Goal: Transaction & Acquisition: Subscribe to service/newsletter

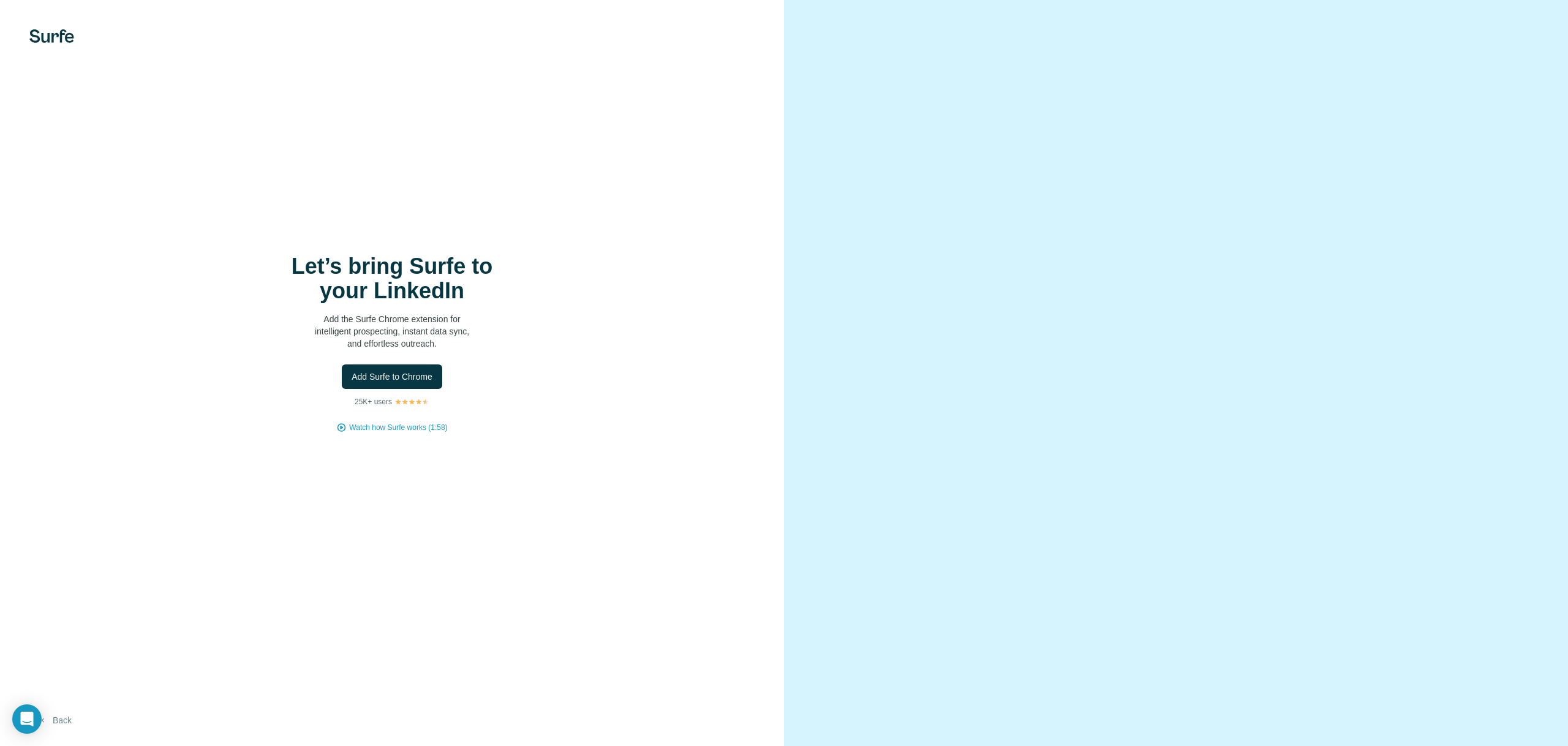
click at [62, 720] on button "Back" at bounding box center [55, 720] width 51 height 22
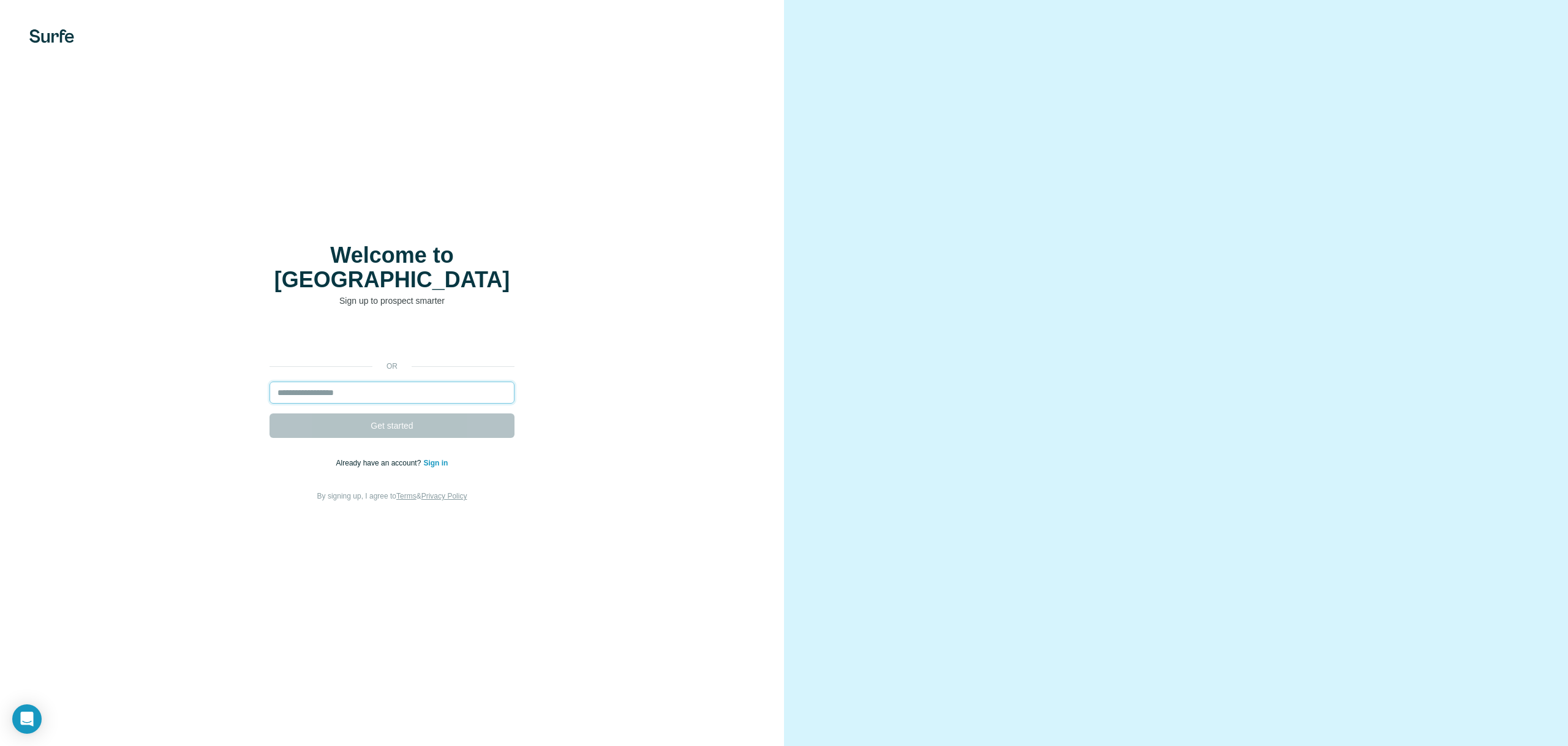
click at [343, 382] on input "email" at bounding box center [391, 393] width 245 height 22
drag, startPoint x: 605, startPoint y: 357, endPoint x: 593, endPoint y: 356, distance: 12.0
click at [605, 356] on div "or Get started Already have an account? Sign in By signing up, I agree to Terms…" at bounding box center [392, 415] width 735 height 177
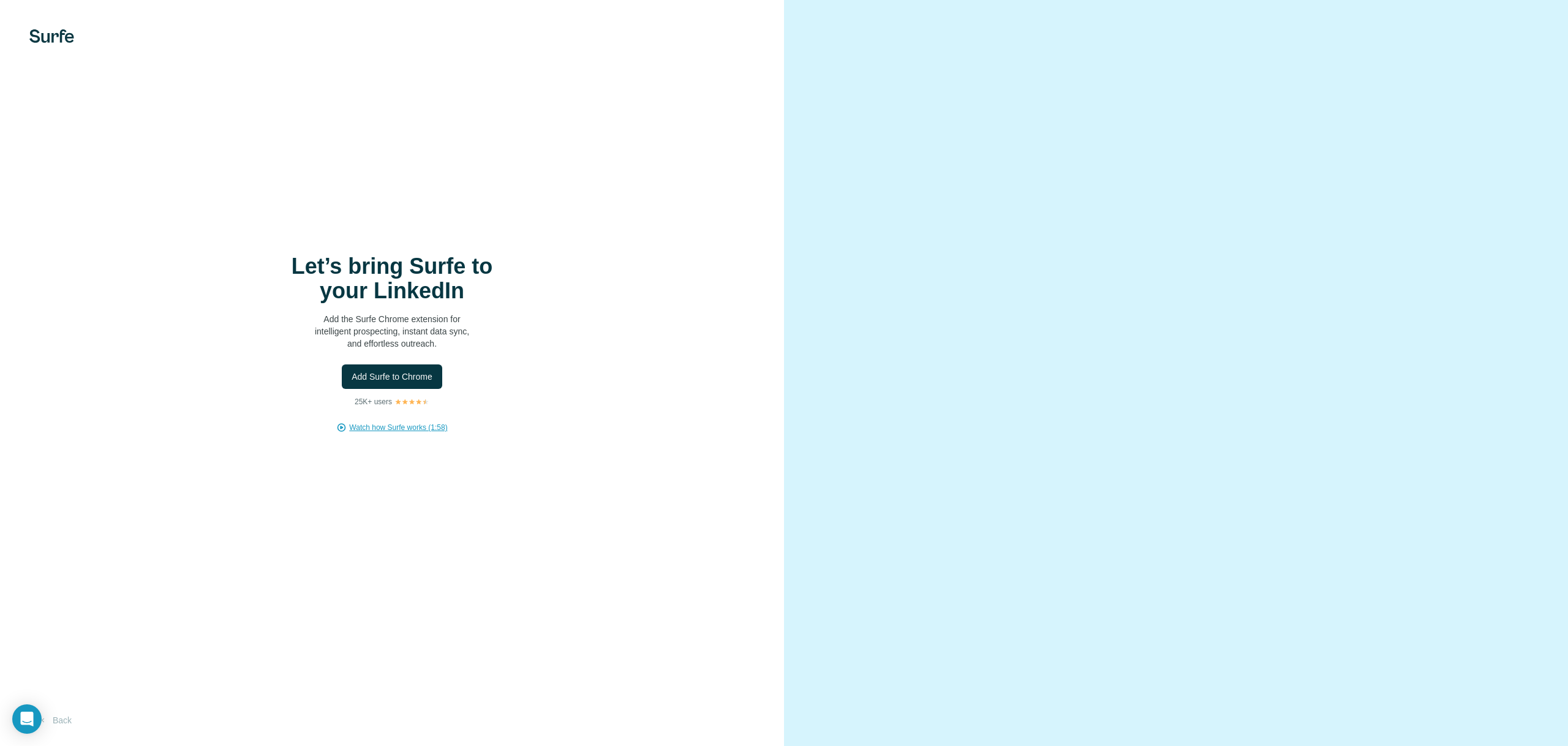
click at [390, 423] on span "Watch how Surfe works (1:58)" at bounding box center [398, 428] width 98 height 11
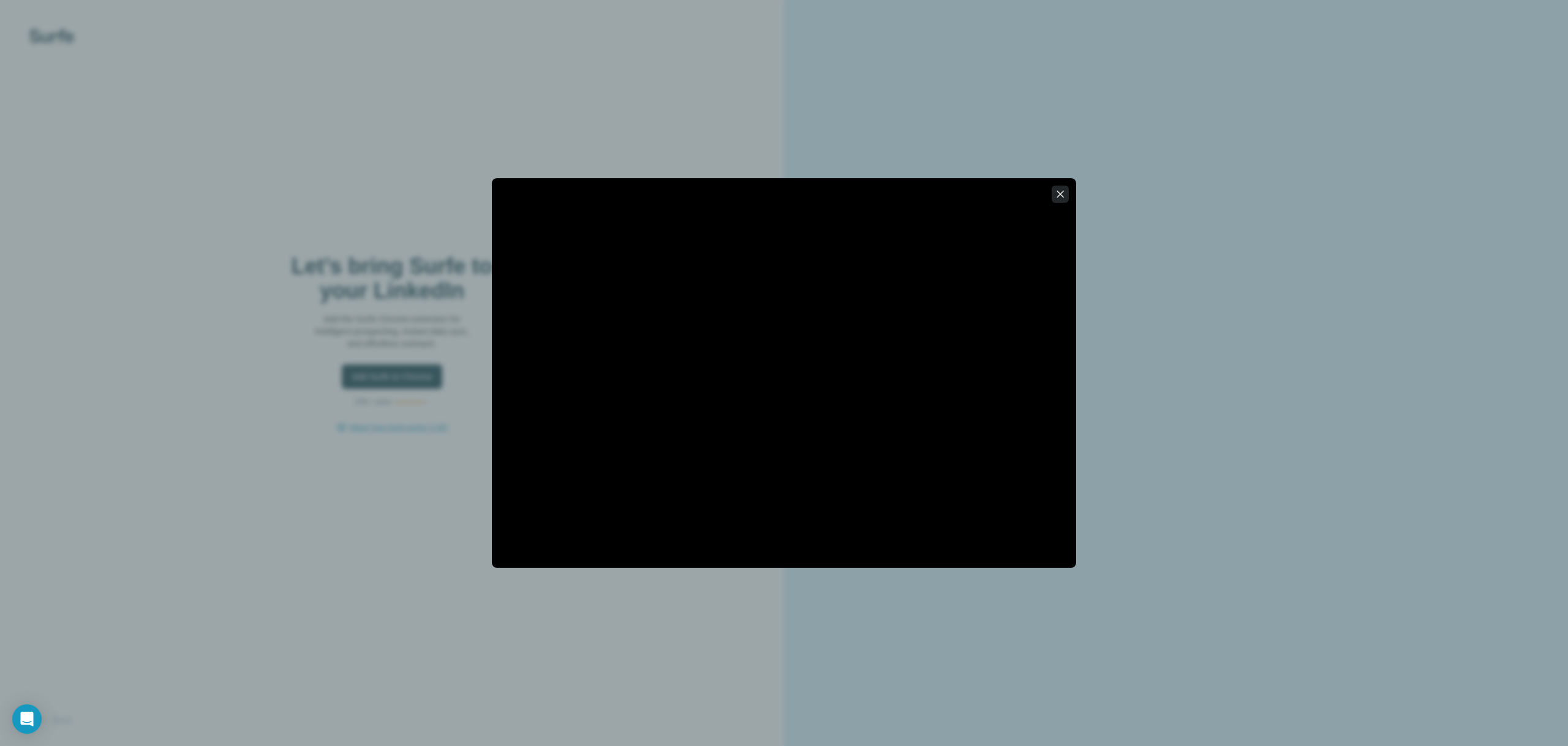
click at [1056, 197] on icon "button" at bounding box center [1060, 194] width 12 height 12
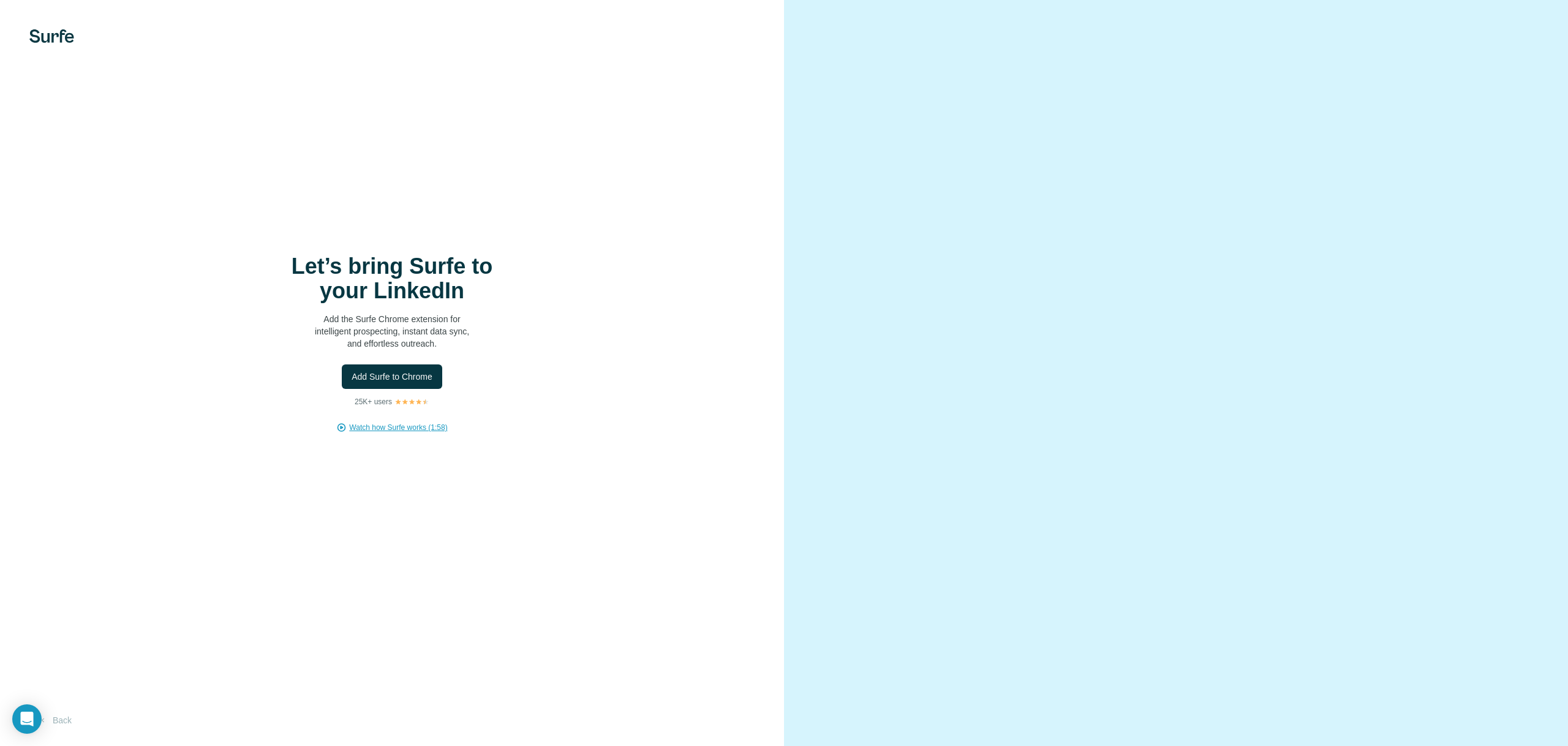
click at [877, 282] on div at bounding box center [1176, 373] width 784 height 746
click at [385, 382] on span "Add Surfe to Chrome" at bounding box center [392, 377] width 81 height 12
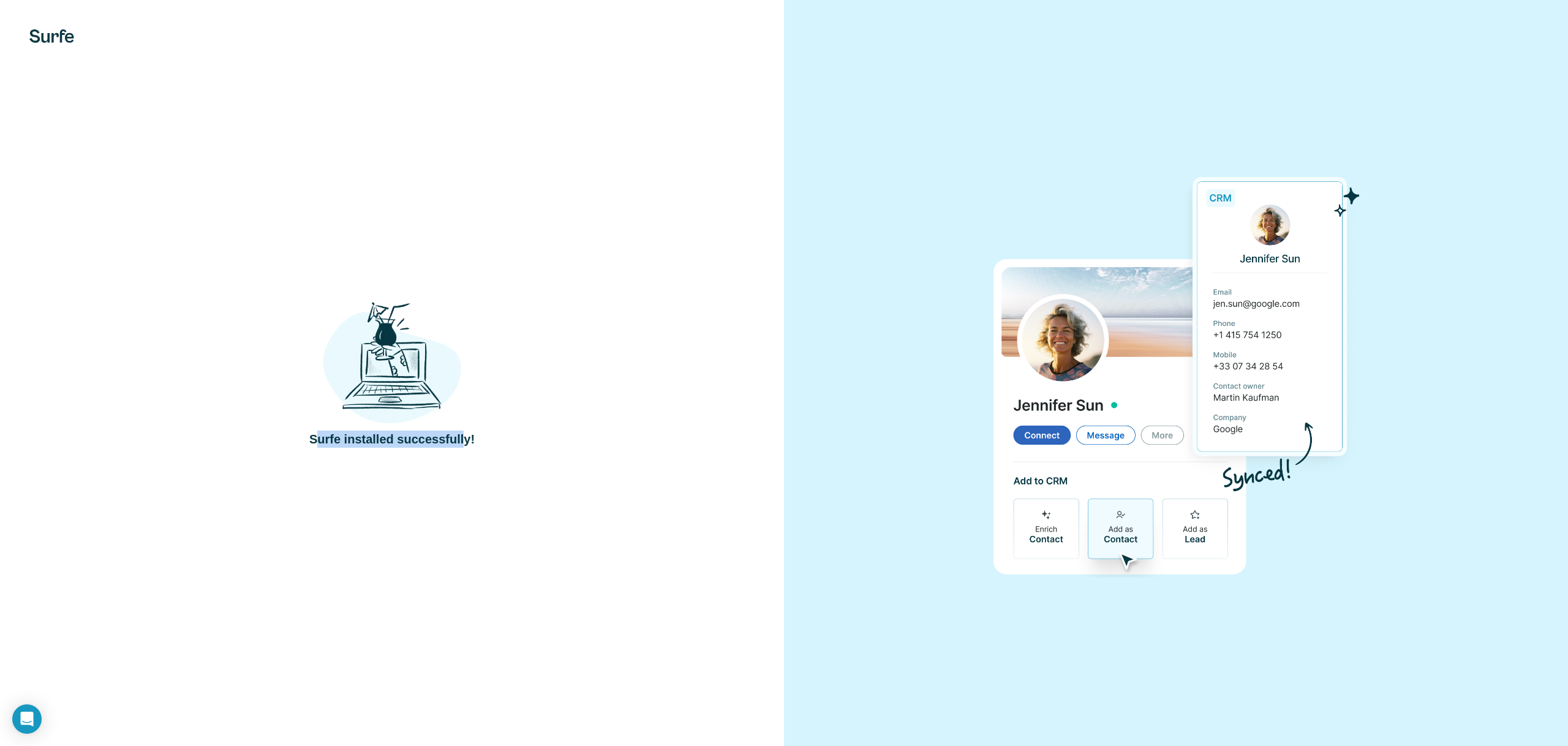
drag, startPoint x: 326, startPoint y: 438, endPoint x: 468, endPoint y: 433, distance: 142.1
click at [467, 433] on h4 "Surfe installed successfully!" at bounding box center [392, 439] width 166 height 17
click at [476, 433] on div "Surfe installed successfully!" at bounding box center [392, 373] width 735 height 150
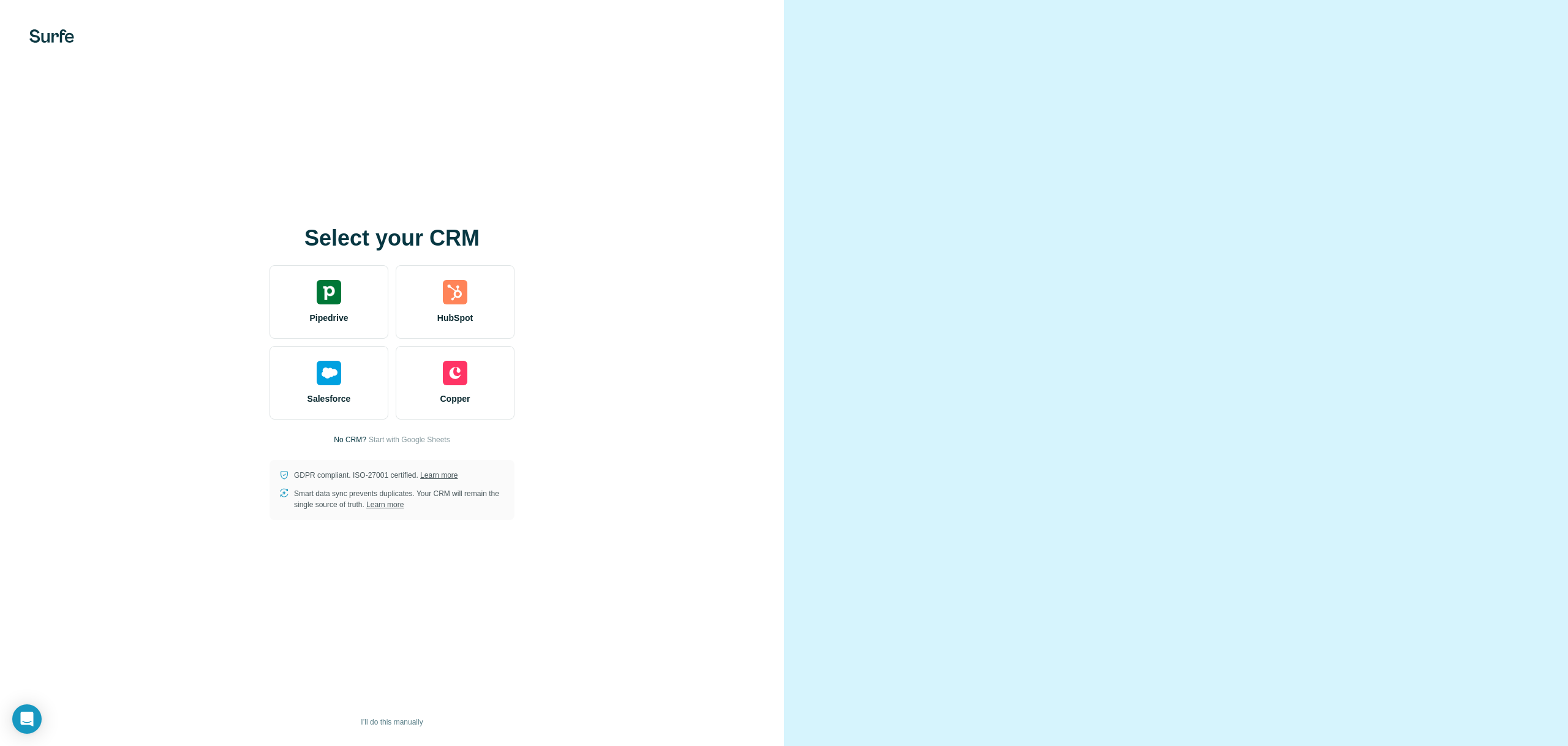
click at [351, 439] on p "No CRM?" at bounding box center [350, 440] width 33 height 11
click at [407, 440] on span "Start with Google Sheets" at bounding box center [409, 440] width 82 height 11
